Goal: Task Accomplishment & Management: Use online tool/utility

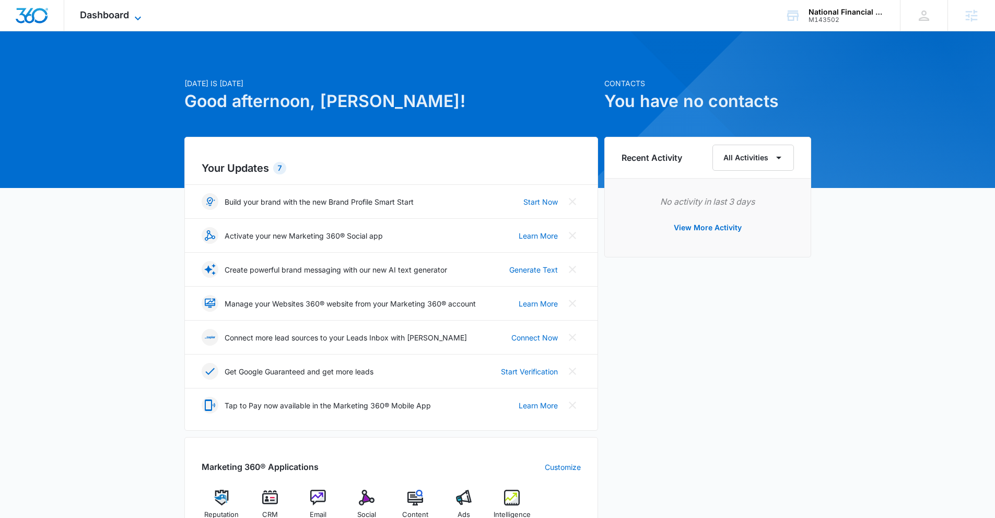
click at [94, 20] on span "Dashboard" at bounding box center [104, 14] width 49 height 11
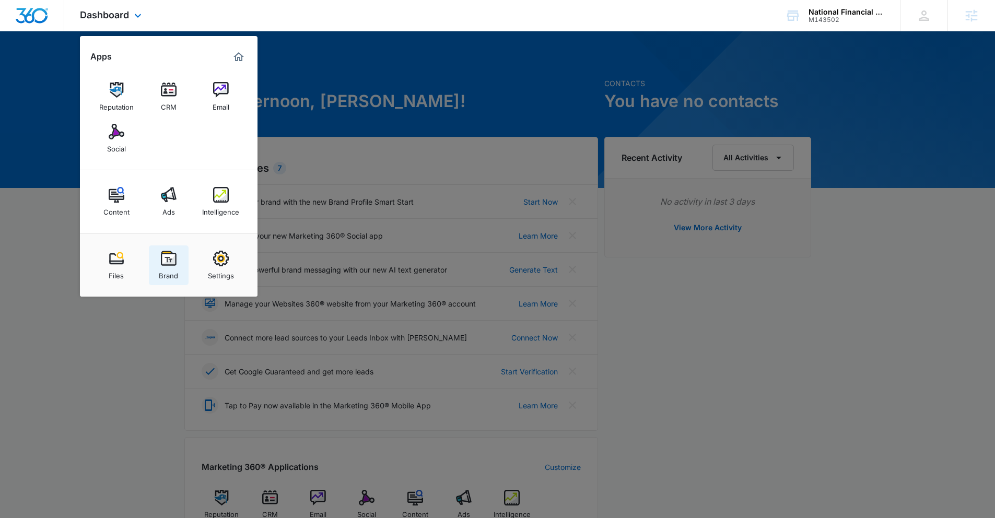
click at [169, 252] on img at bounding box center [169, 259] width 16 height 16
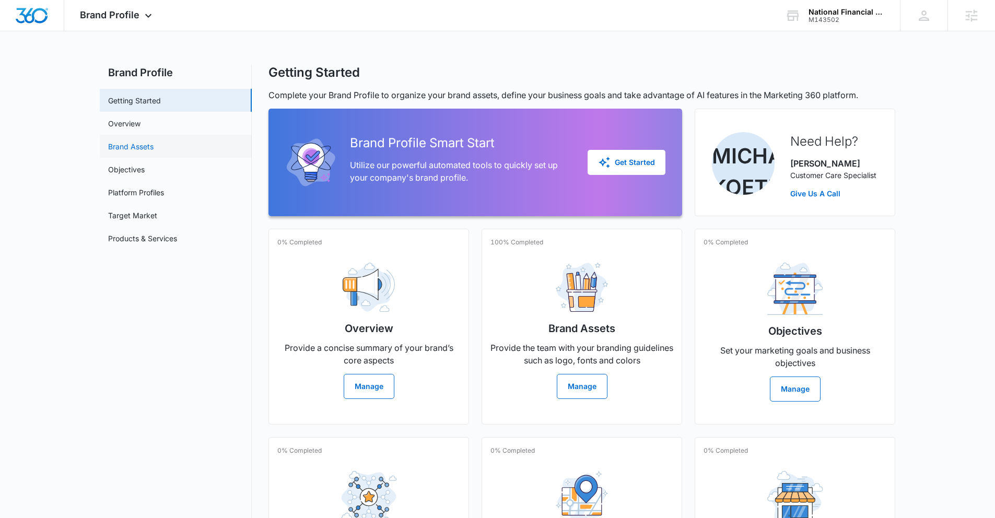
click at [147, 145] on link "Brand Assets" at bounding box center [130, 146] width 45 height 11
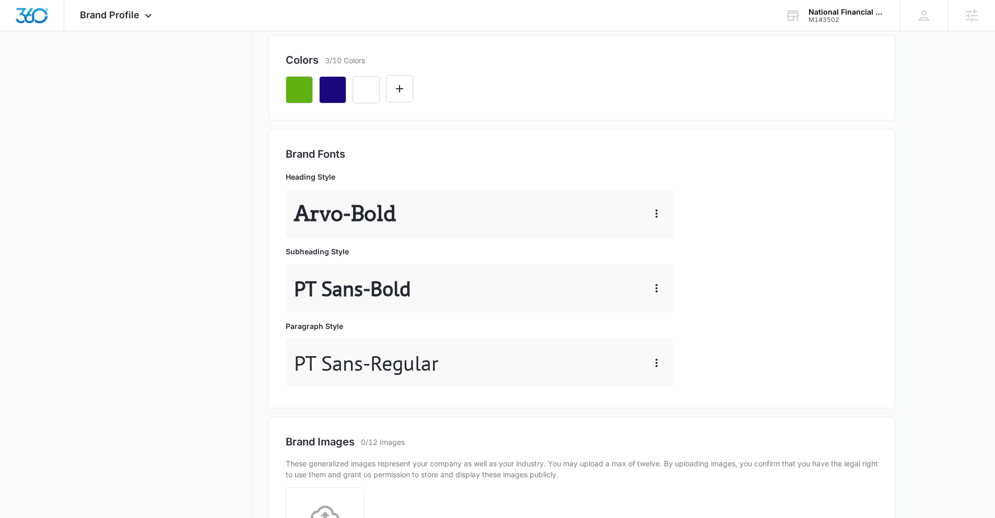
scroll to position [280, 0]
click at [91, 16] on span "Brand Profile" at bounding box center [110, 14] width 60 height 11
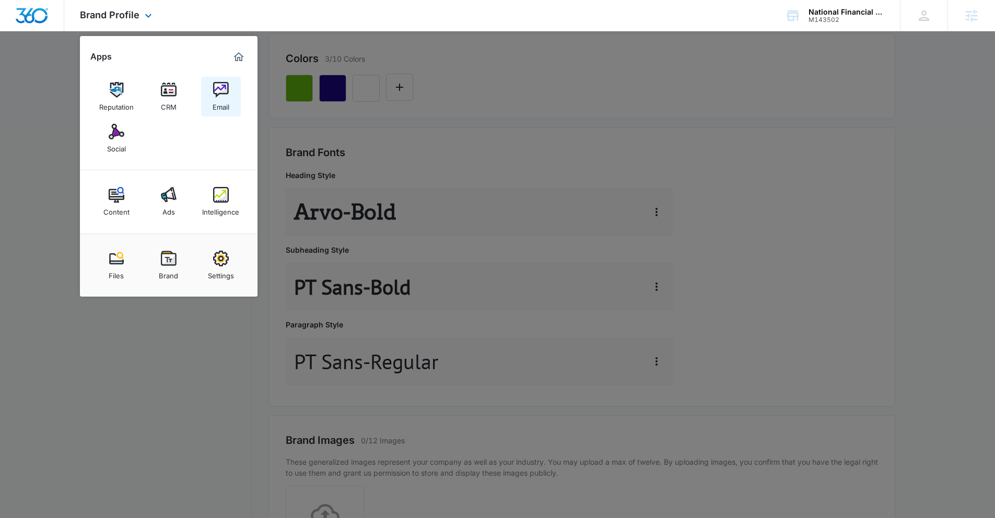
click at [219, 101] on div "Email" at bounding box center [221, 105] width 17 height 14
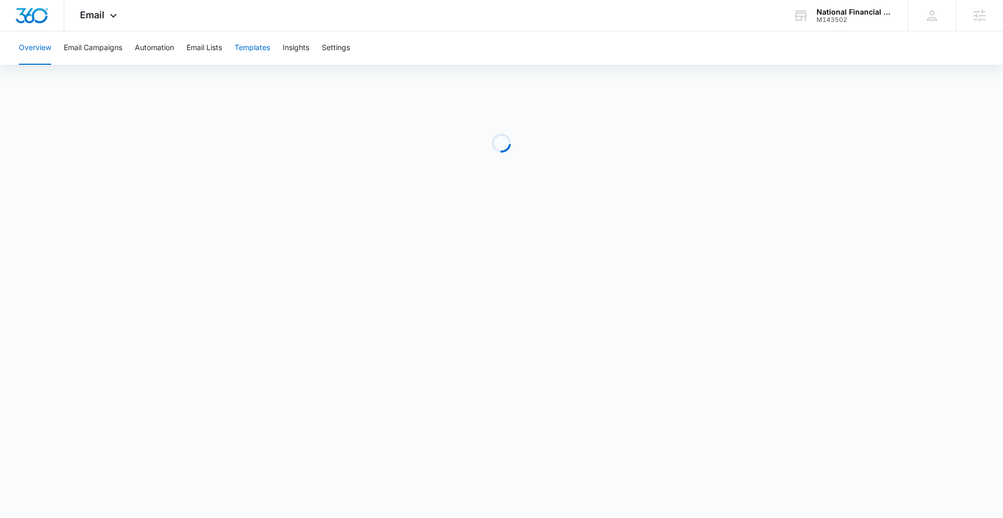
click at [244, 50] on button "Templates" at bounding box center [253, 47] width 36 height 33
click at [273, 510] on body "Email Apps Reputation CRM Email Social Content Ads Intelligence Files Brand Set…" at bounding box center [501, 259] width 1003 height 518
